Goal: Navigation & Orientation: Find specific page/section

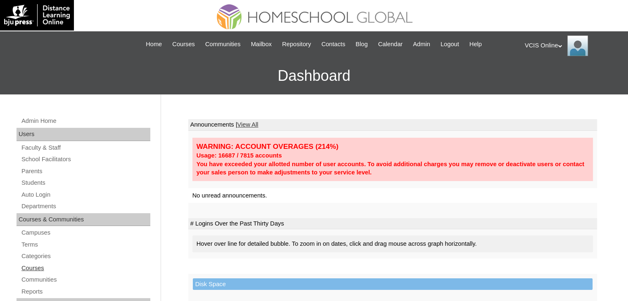
click at [37, 265] on link "Courses" at bounding box center [86, 268] width 130 height 10
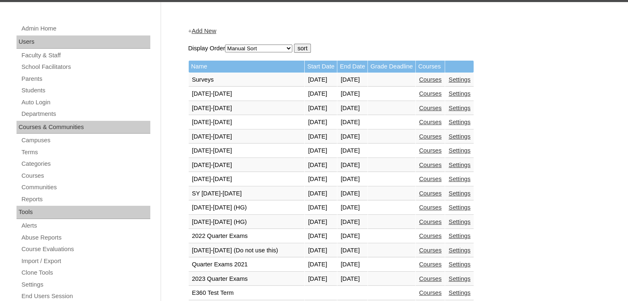
scroll to position [94, 0]
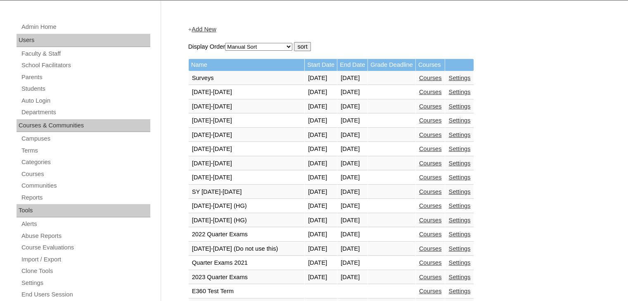
click at [442, 218] on link "Courses" at bounding box center [430, 220] width 23 height 7
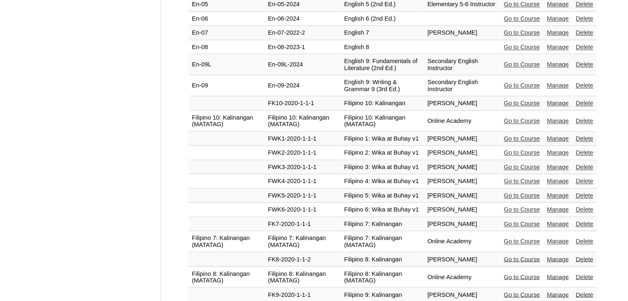
scroll to position [1337, 0]
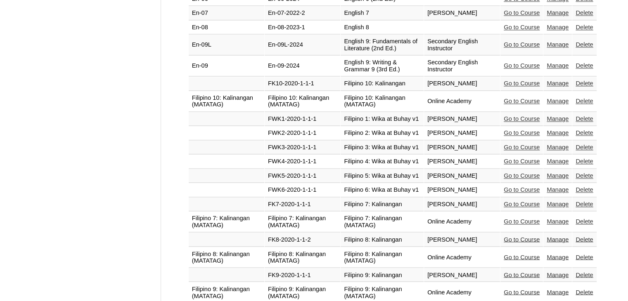
click at [505, 218] on link "Go to Course" at bounding box center [522, 221] width 36 height 7
